Goal: Task Accomplishment & Management: Manage account settings

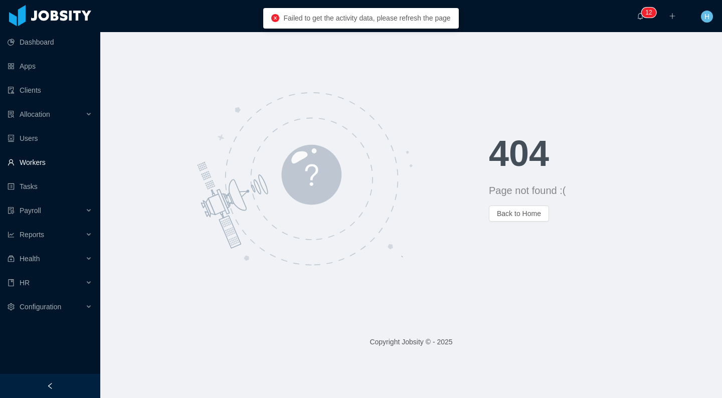
click at [51, 159] on link "Workers" at bounding box center [50, 162] width 85 height 20
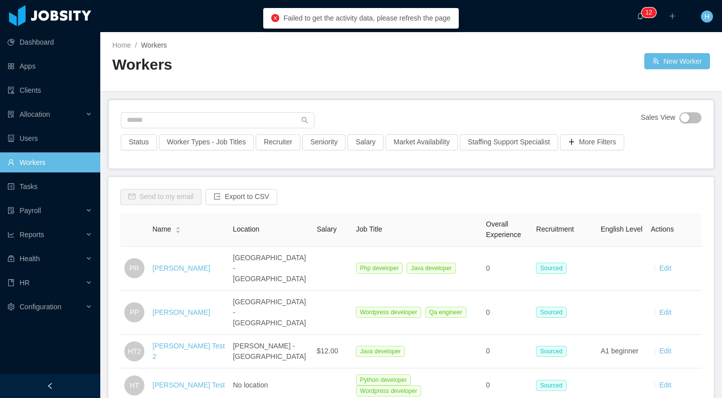
scroll to position [2, 0]
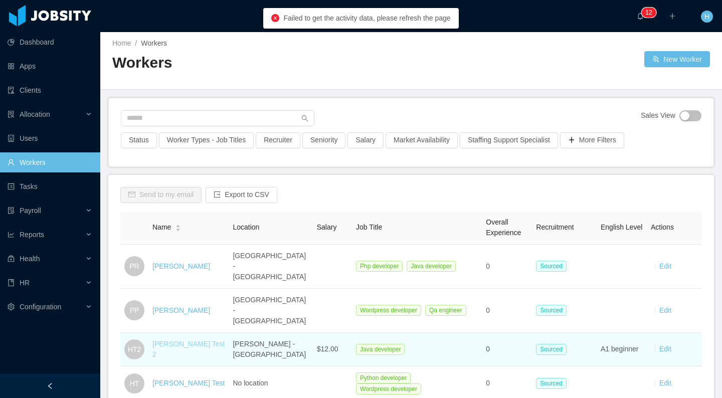
click at [185, 340] on link "[PERSON_NAME] Test 2" at bounding box center [188, 349] width 72 height 19
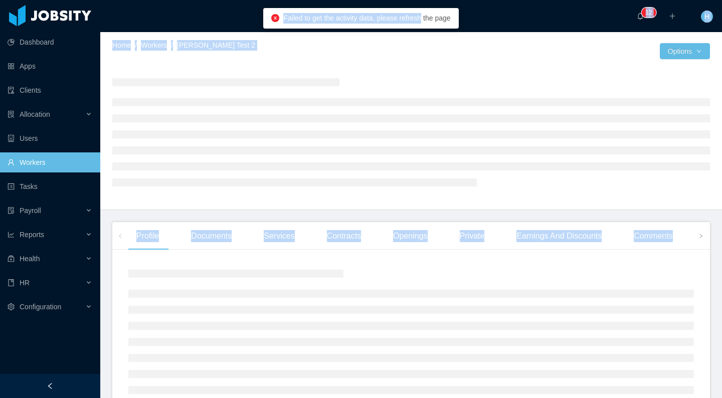
drag, startPoint x: 371, startPoint y: 19, endPoint x: 243, endPoint y: 18, distance: 127.9
click at [243, 18] on body "Dashboard Apps Clients Allocation Users Workers Tasks Payroll Reports Health HR…" at bounding box center [361, 199] width 722 height 398
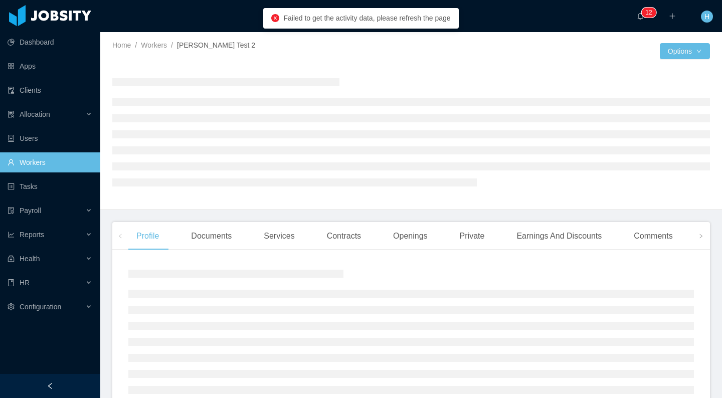
drag, startPoint x: 234, startPoint y: 17, endPoint x: 246, endPoint y: 17, distance: 11.5
click at [234, 17] on div "··· 0 1 2 3 4 5 6 7 8 9 0 1 2 3 4 5 6 7 8 9 0 1 2 3 4 5 6 7 8 9 0 1 2 3 4 5 6 7…" at bounding box center [361, 16] width 724 height 32
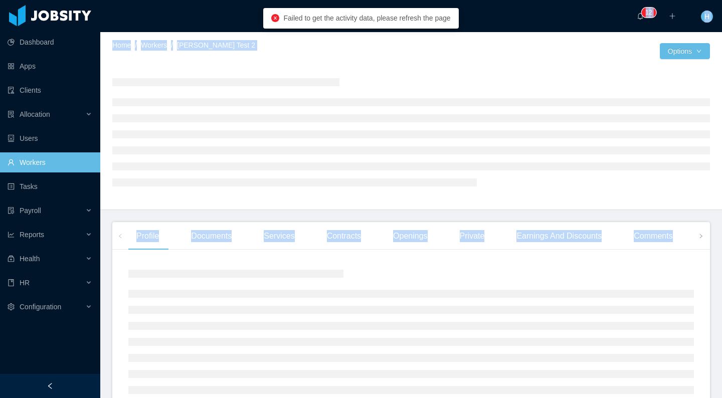
drag, startPoint x: 262, startPoint y: 19, endPoint x: 470, endPoint y: 14, distance: 207.7
click at [470, 14] on body "Dashboard Apps Clients Allocation Users Workers Tasks Payroll Reports Health HR…" at bounding box center [361, 199] width 722 height 398
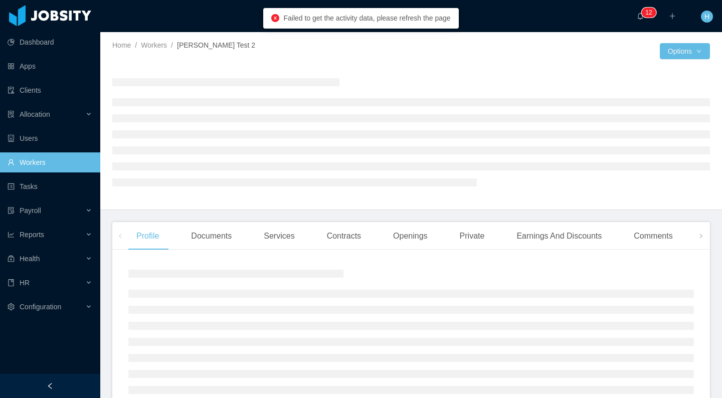
click at [497, 16] on div "··· 0 1 2 3 4 5 6 7 8 9 0 1 2 3 4 5 6 7 8 9 0 1 2 3 4 5 6 7 8 9 0 1 2 3 4 5 6 7…" at bounding box center [361, 16] width 724 height 32
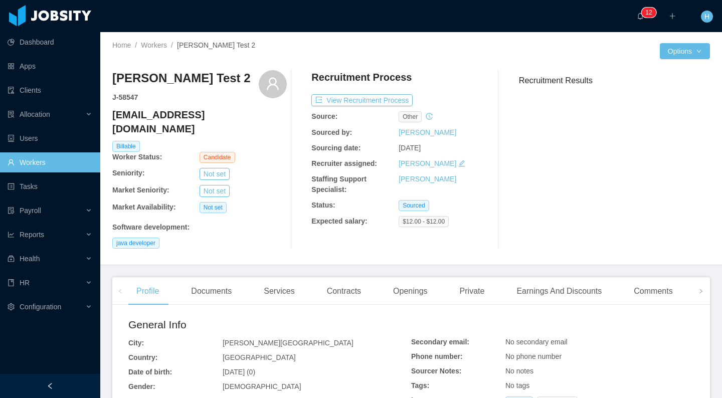
click at [370, 107] on div "Recruitment Process View Recruitment Process Source: other Sourced by: Hamilton…" at bounding box center [398, 159] width 175 height 179
click at [370, 105] on button "View Recruitment Process" at bounding box center [361, 100] width 101 height 12
click at [361, 97] on button "View Recruitment Process" at bounding box center [361, 100] width 101 height 12
click at [375, 100] on button "View Recruitment Process" at bounding box center [361, 100] width 101 height 12
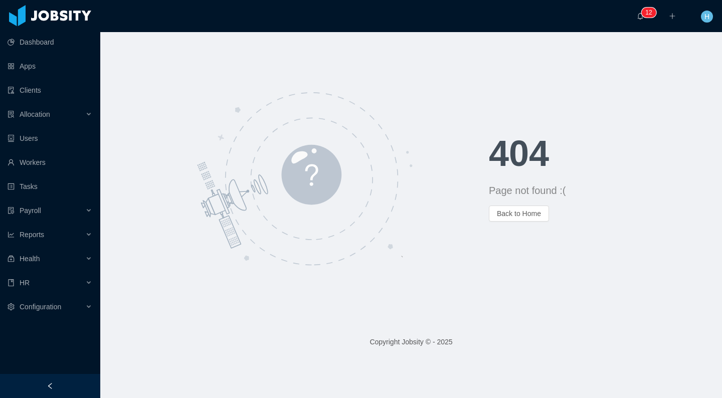
click at [186, 104] on div at bounding box center [294, 178] width 389 height 181
click at [284, 86] on div "404 Page not found :( Back to Home" at bounding box center [411, 178] width 622 height 293
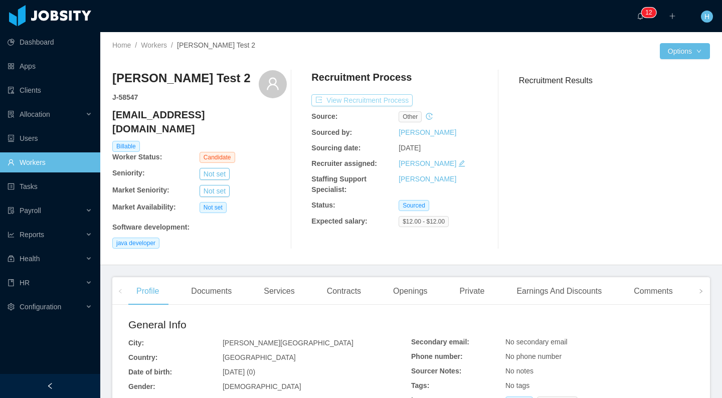
click at [388, 101] on button "View Recruitment Process" at bounding box center [361, 100] width 101 height 12
click at [386, 97] on button "View Recruitment Process" at bounding box center [361, 100] width 101 height 12
click at [362, 100] on button "View Recruitment Process" at bounding box center [361, 100] width 101 height 12
click at [394, 101] on button "View Recruitment Process" at bounding box center [361, 100] width 101 height 12
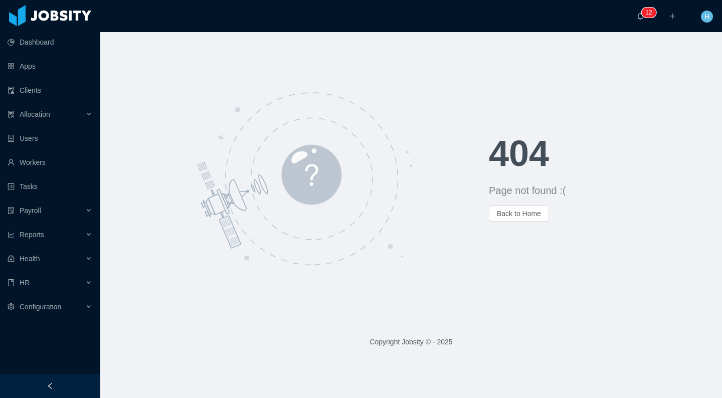
click at [182, 136] on div at bounding box center [294, 178] width 389 height 181
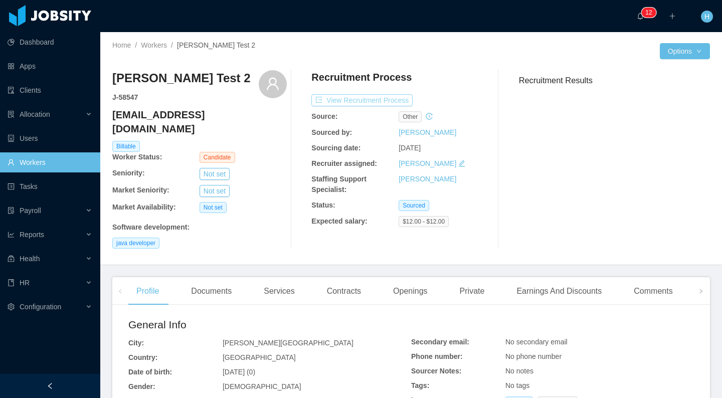
click at [366, 104] on button "View Recruitment Process" at bounding box center [361, 100] width 101 height 12
click at [338, 97] on button "View Recruitment Process" at bounding box center [361, 100] width 101 height 12
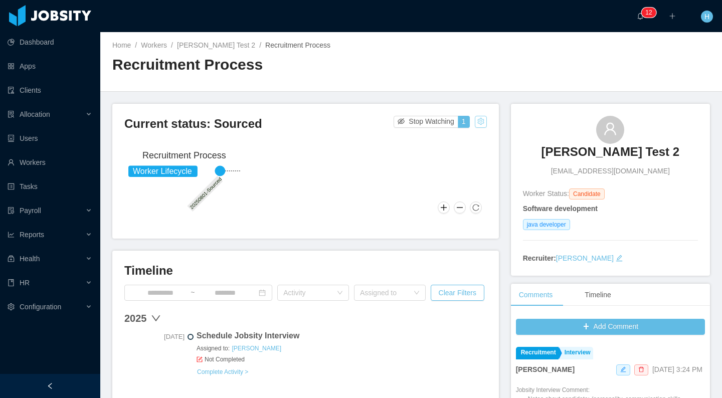
click at [477, 118] on button "button" at bounding box center [481, 122] width 12 height 12
click at [454, 156] on div "Change status" at bounding box center [451, 153] width 45 height 11
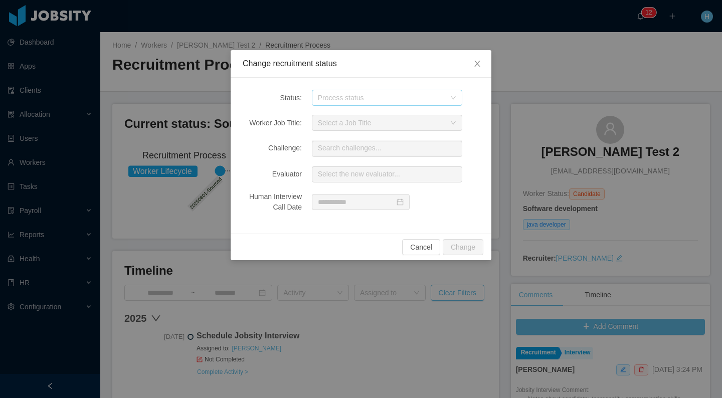
click at [354, 100] on div "Process status" at bounding box center [381, 98] width 127 height 10
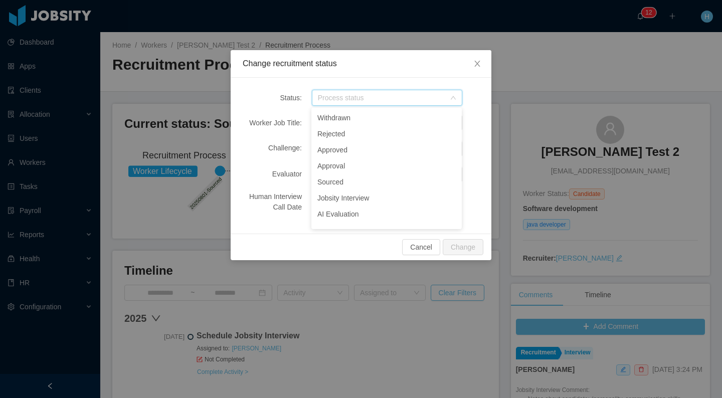
click at [286, 248] on div "Cancel Change" at bounding box center [361, 247] width 261 height 27
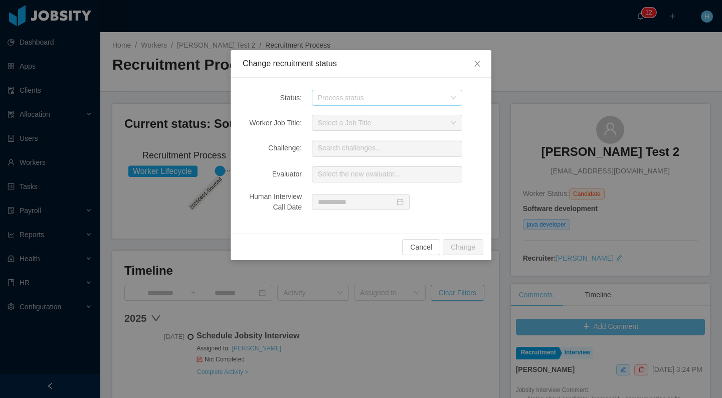
click at [425, 101] on div "Process status" at bounding box center [381, 98] width 127 height 10
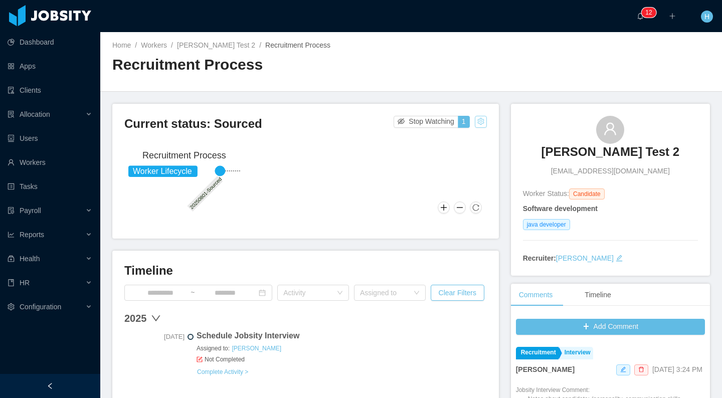
click at [476, 120] on button "button" at bounding box center [481, 122] width 12 height 12
click at [457, 155] on div "Change status" at bounding box center [451, 153] width 45 height 11
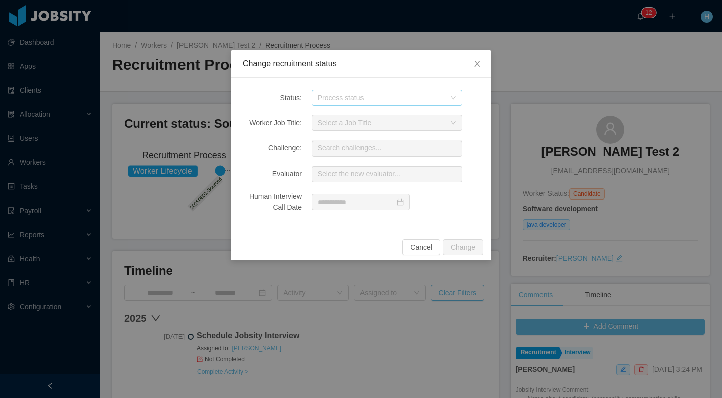
click at [364, 99] on div "Process status" at bounding box center [381, 98] width 127 height 10
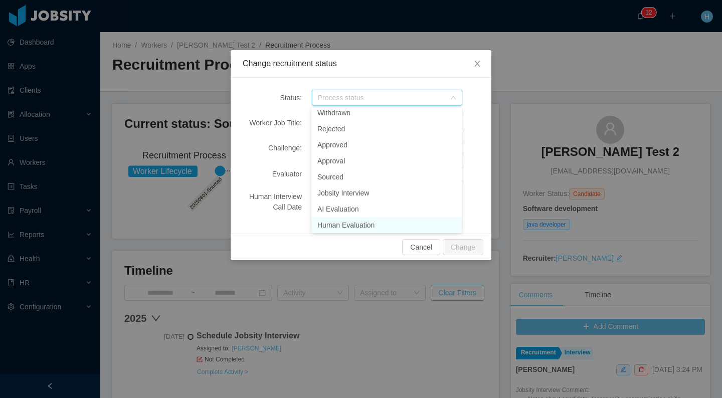
scroll to position [7, 0]
click at [357, 229] on li "Human Evaluation" at bounding box center [386, 223] width 150 height 16
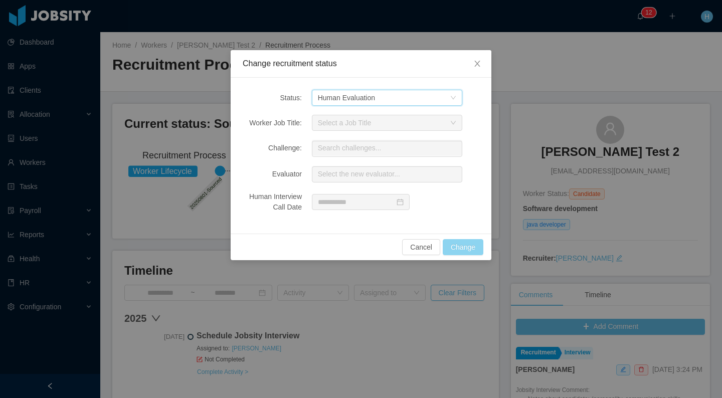
click at [479, 246] on button "Change" at bounding box center [463, 247] width 41 height 16
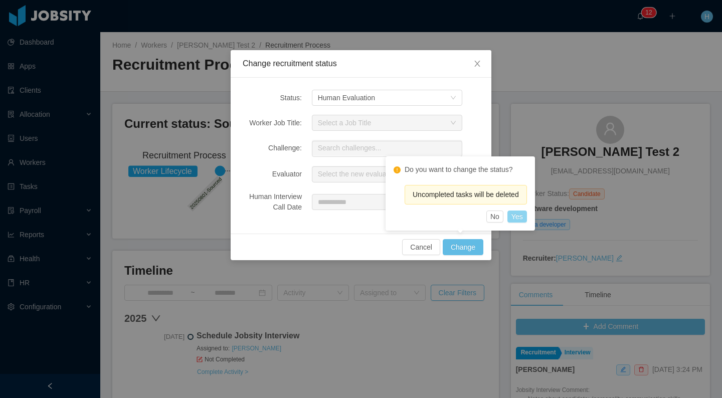
click at [527, 214] on button "Yes" at bounding box center [517, 217] width 20 height 12
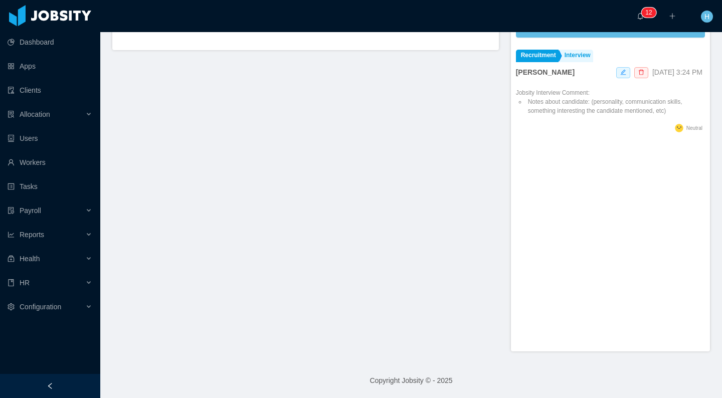
scroll to position [129, 0]
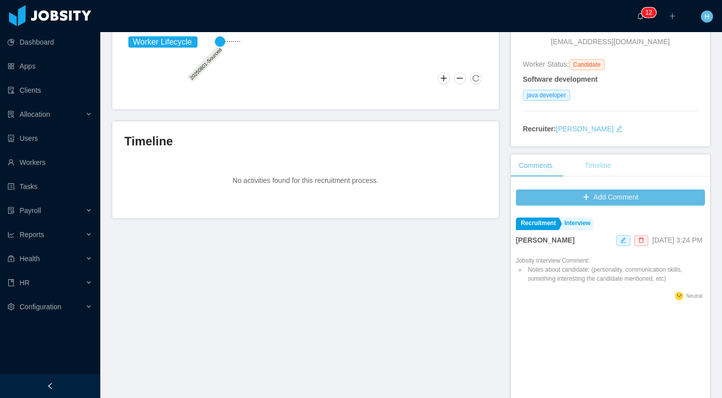
click at [596, 158] on div "Timeline" at bounding box center [598, 165] width 42 height 23
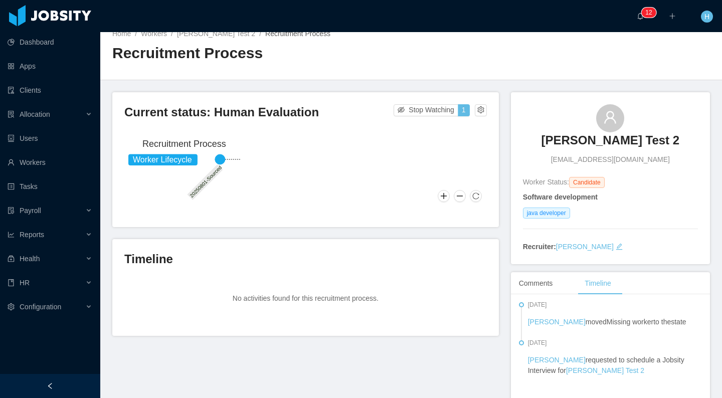
scroll to position [0, 0]
